Goal: Transaction & Acquisition: Purchase product/service

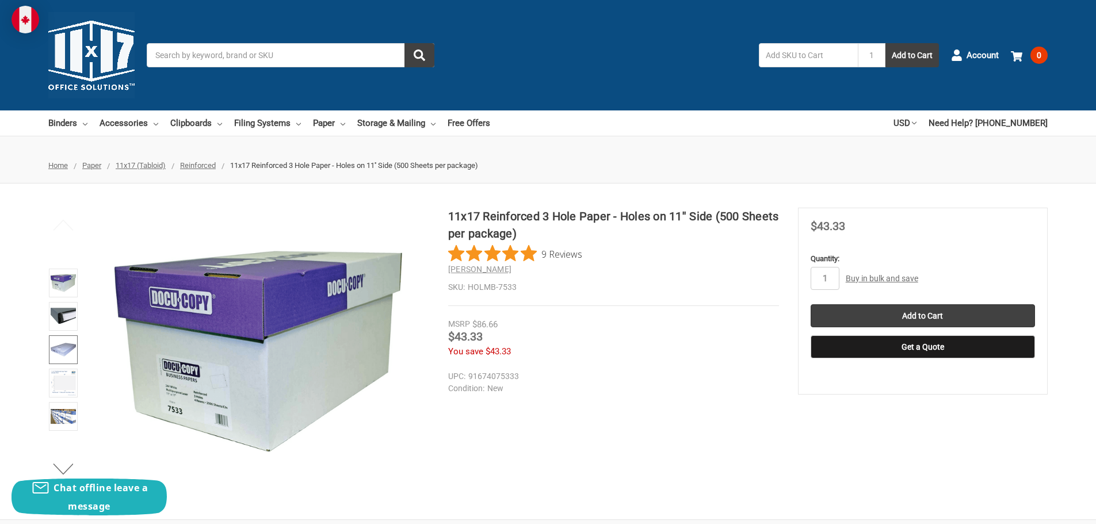
click at [64, 347] on img at bounding box center [63, 349] width 25 height 25
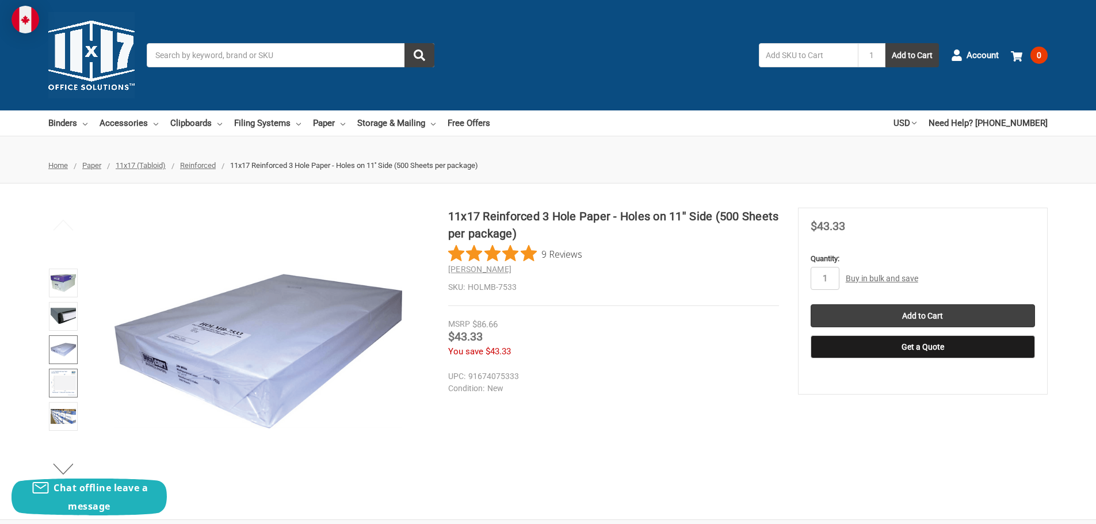
click at [67, 374] on img at bounding box center [63, 383] width 25 height 25
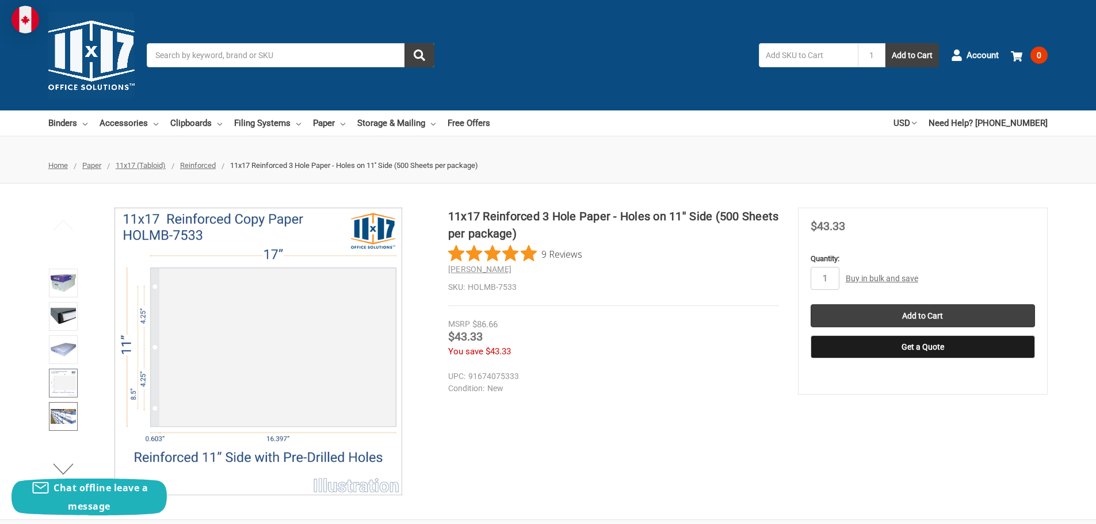
click at [64, 423] on img at bounding box center [63, 416] width 25 height 25
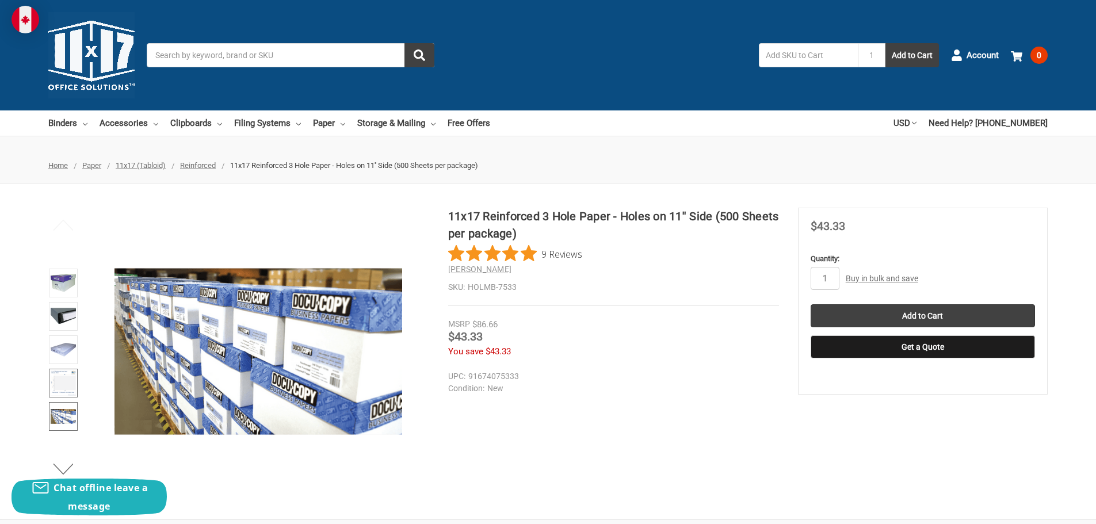
click at [68, 382] on img at bounding box center [63, 383] width 25 height 25
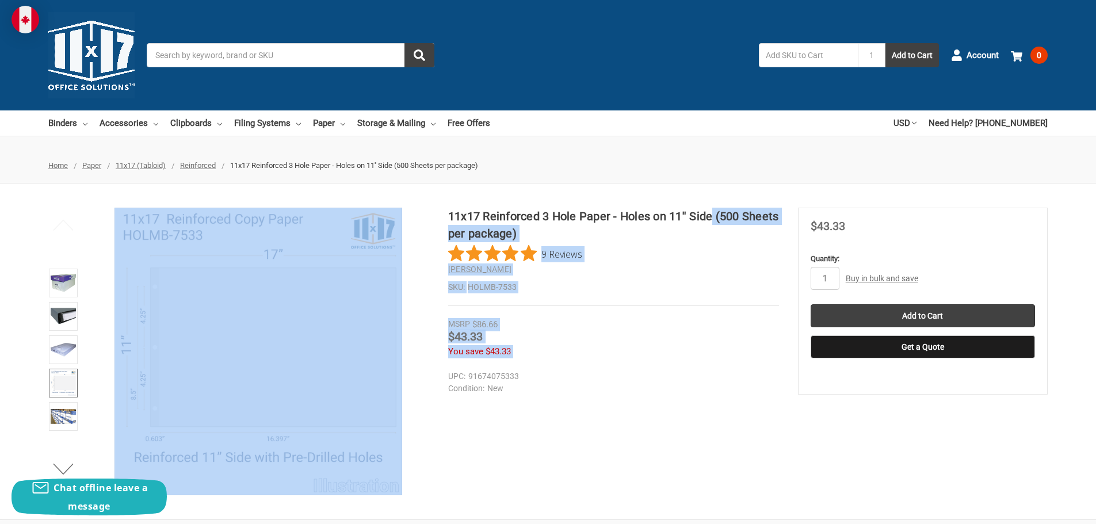
drag, startPoint x: 712, startPoint y: 217, endPoint x: 444, endPoint y: 209, distance: 268.3
click at [444, 209] on div "11x17 Reinforced 3 Hole Paper - Holes on 11'' Side (500 Sheets per package) 9 R…" at bounding box center [548, 352] width 1096 height 288
copy div "(500 Sheets per package) 9 Reviews [PERSON_NAME] SKU: HOLMB-7533 MSRP $86.66 Wa…"
click at [627, 262] on div "9 Reviews" at bounding box center [613, 253] width 331 height 17
click at [690, 274] on h2 "[PERSON_NAME]" at bounding box center [613, 270] width 331 height 12
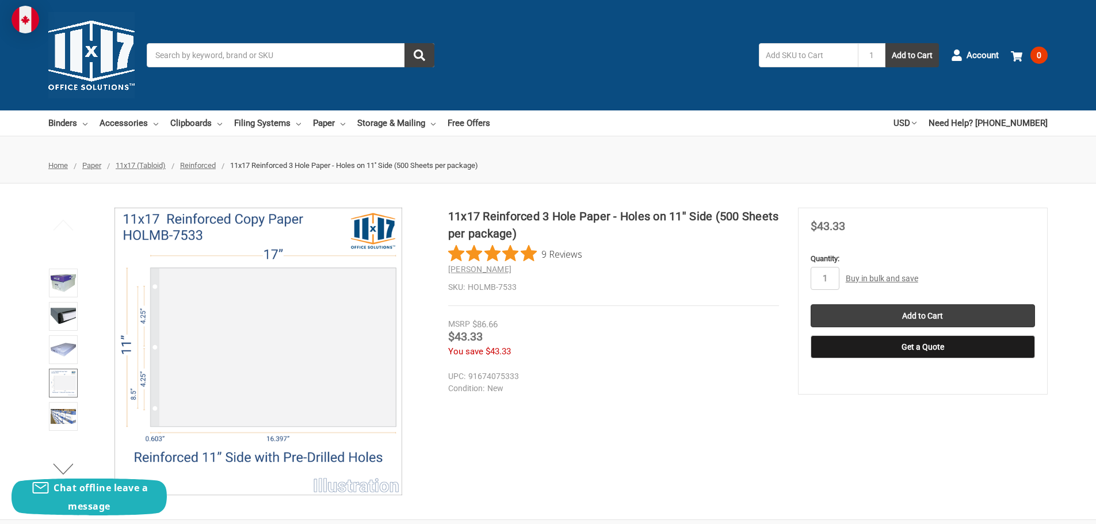
drag, startPoint x: 548, startPoint y: 93, endPoint x: 490, endPoint y: 0, distance: 109.4
click at [533, 60] on div "Toggle menu Search 1 Add to Cart Account 0 Your Cart Your Cart Is Empty. Total …" at bounding box center [548, 55] width 1096 height 110
drag, startPoint x: 448, startPoint y: 216, endPoint x: 712, endPoint y: 218, distance: 263.5
click at [713, 217] on h1 "11x17 Reinforced 3 Hole Paper - Holes on 11'' Side (500 Sheets per package)" at bounding box center [613, 225] width 331 height 35
copy h1 "11x17 Reinforced 3 Hole Paper - Holes on 11'' Side"
